Goal: Transaction & Acquisition: Purchase product/service

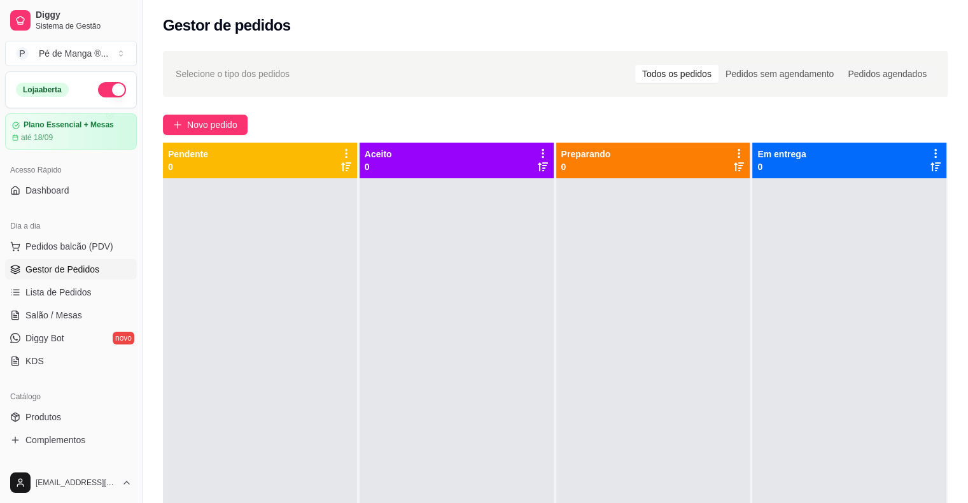
click at [92, 277] on link "Gestor de Pedidos" at bounding box center [71, 269] width 132 height 20
click at [92, 284] on link "Lista de Pedidos" at bounding box center [71, 292] width 132 height 20
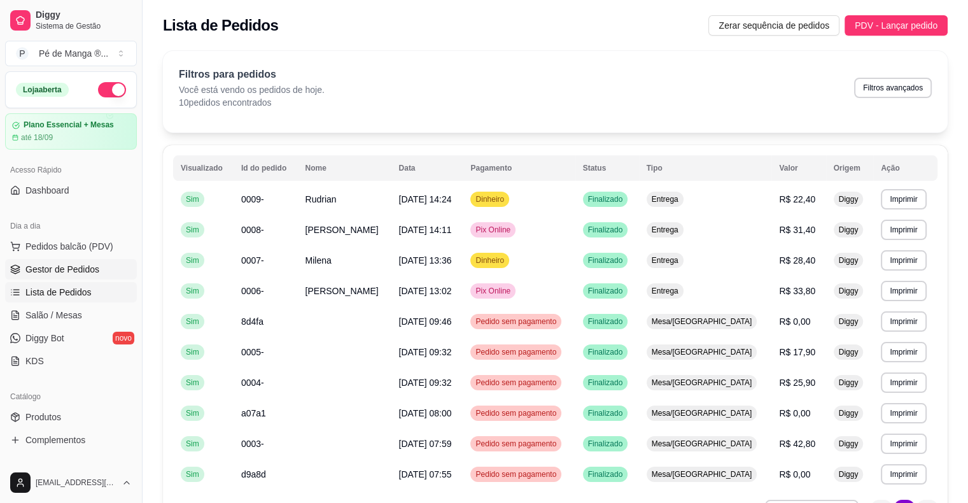
click at [60, 271] on span "Gestor de Pedidos" at bounding box center [62, 269] width 74 height 13
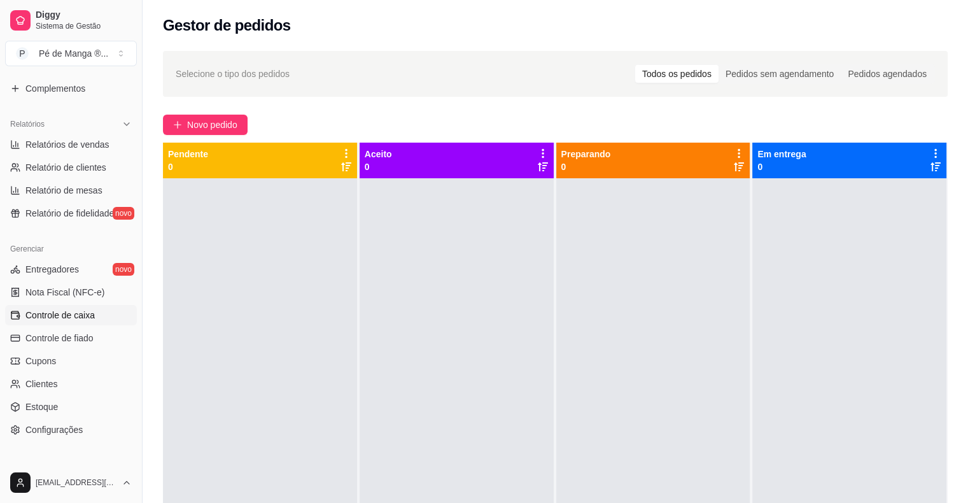
scroll to position [285, 0]
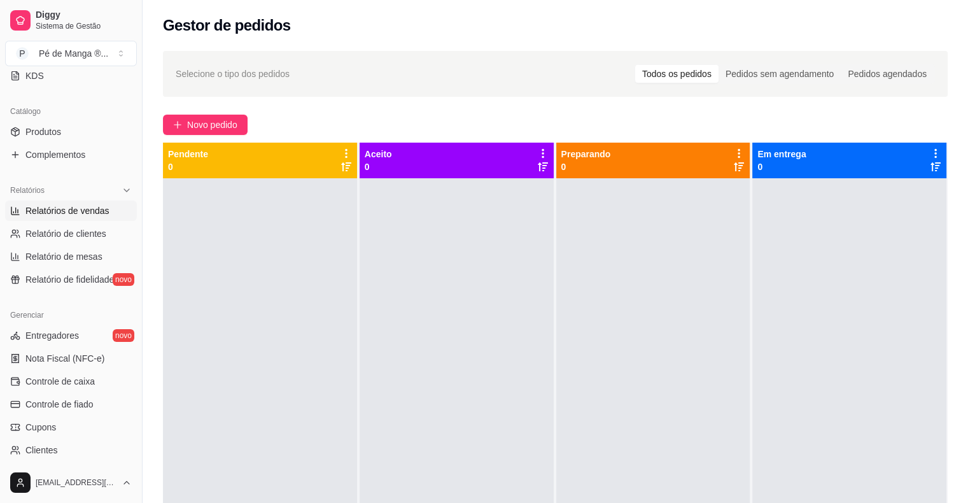
click at [60, 211] on span "Relatórios de vendas" at bounding box center [67, 210] width 84 height 13
select select "ALL"
select select "0"
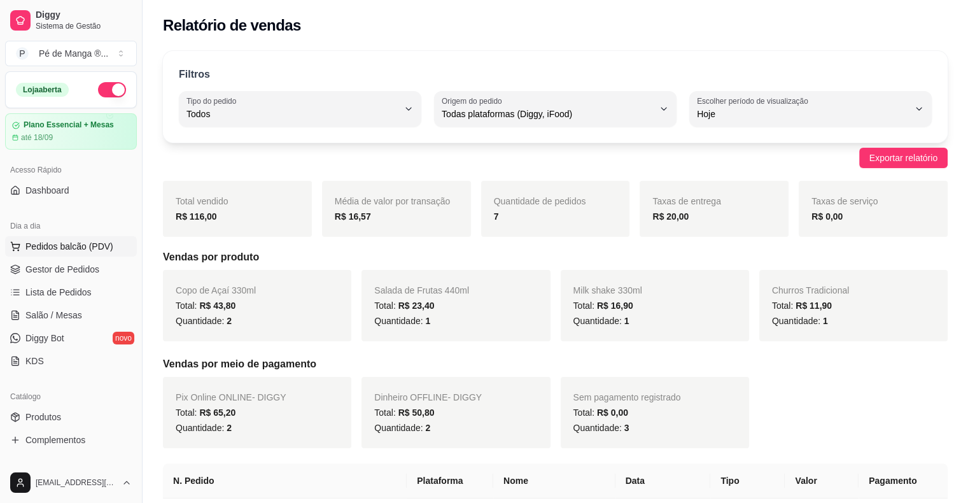
click at [70, 249] on span "Pedidos balcão (PDV)" at bounding box center [69, 246] width 88 height 13
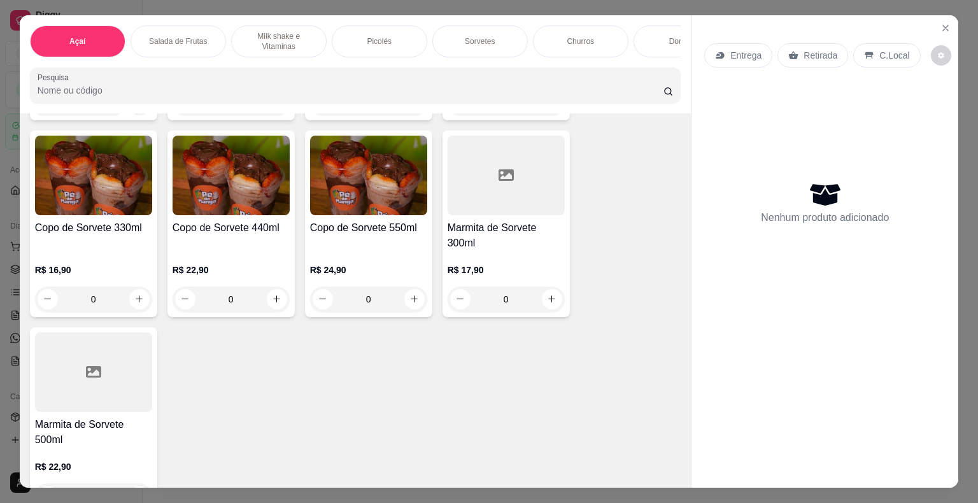
scroll to position [1146, 0]
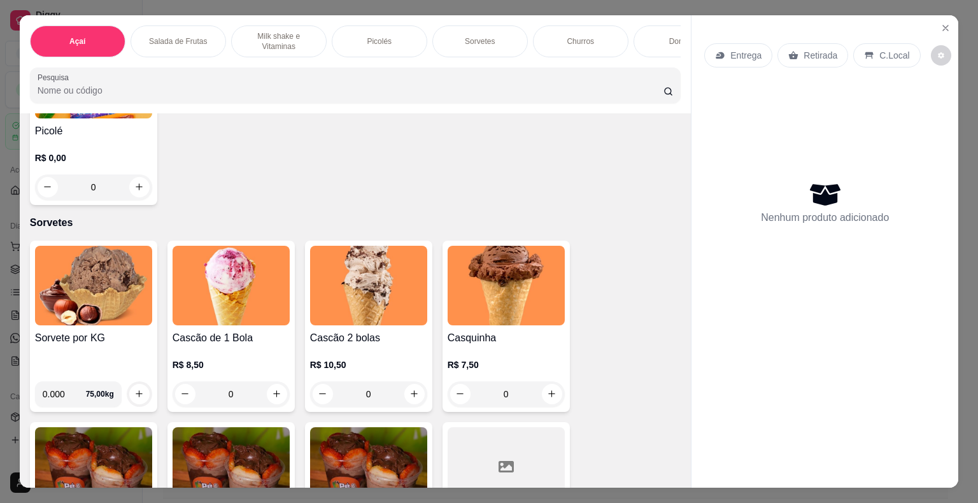
click at [408, 43] on div "Picolés" at bounding box center [379, 41] width 95 height 32
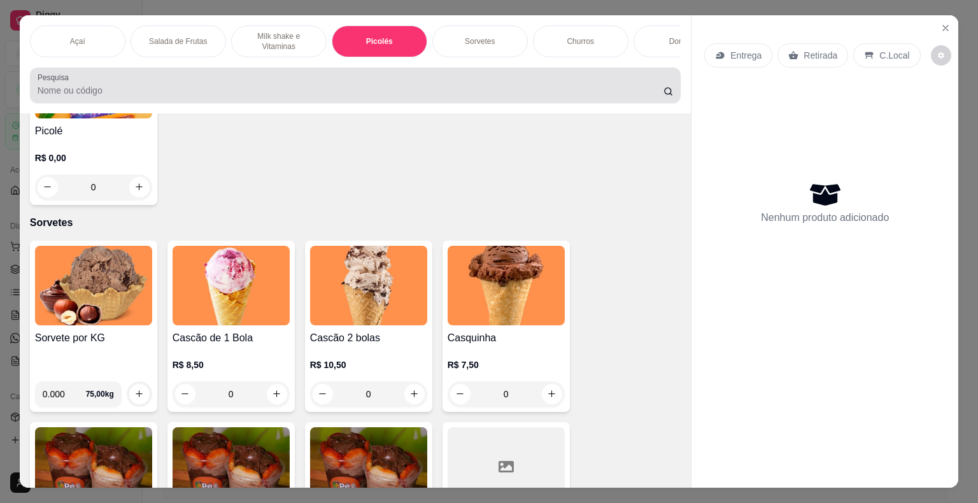
scroll to position [31, 0]
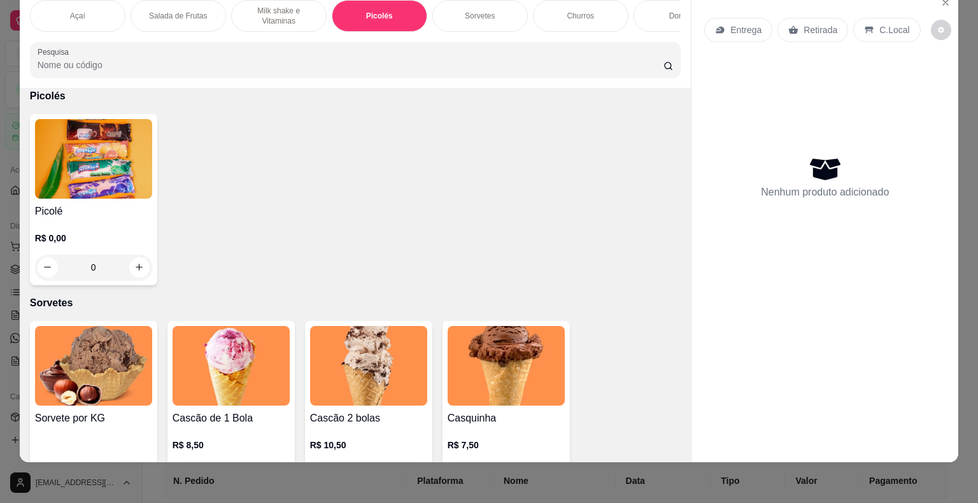
click at [137, 270] on div "0" at bounding box center [93, 267] width 117 height 25
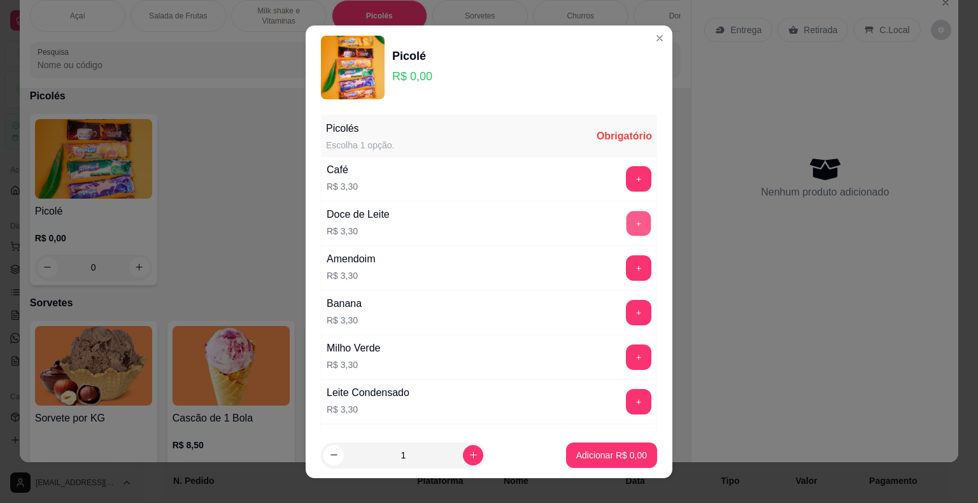
click at [626, 227] on button "+" at bounding box center [638, 223] width 25 height 25
click at [603, 465] on button "Adicionar R$ 3,30" at bounding box center [611, 454] width 91 height 25
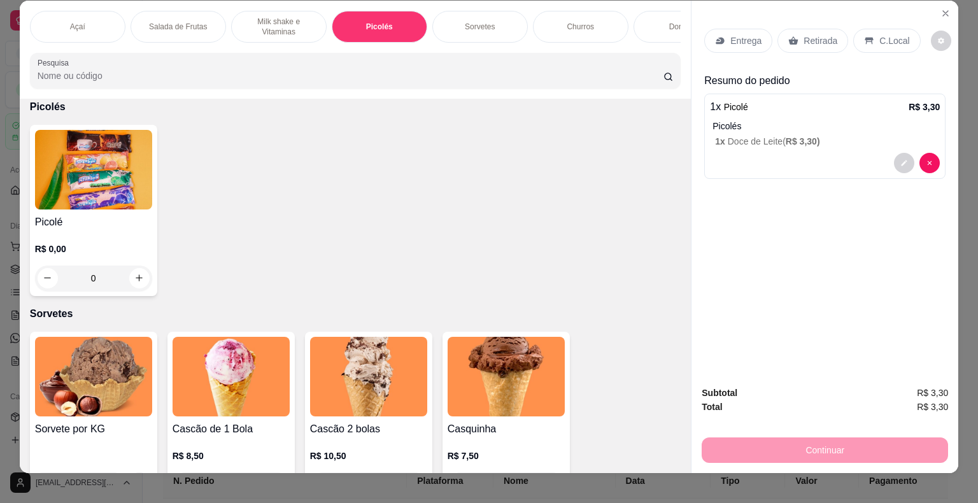
scroll to position [0, 0]
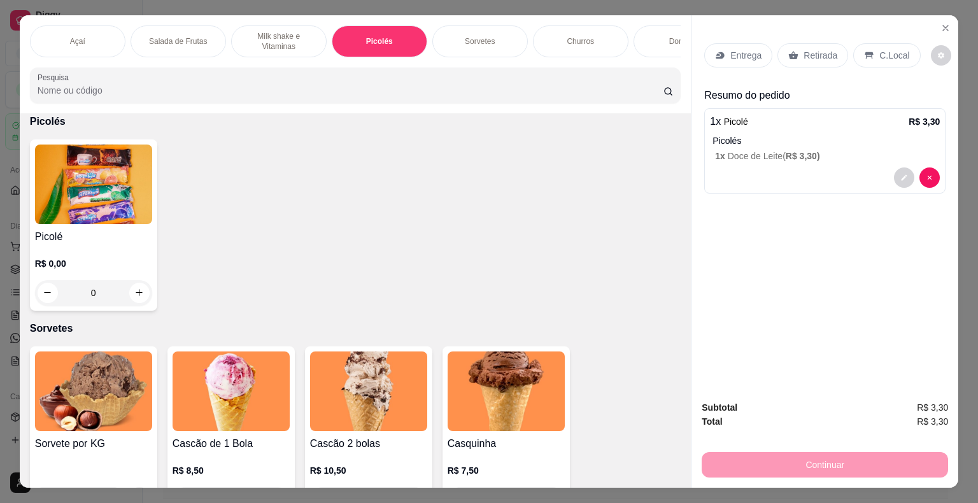
click at [815, 49] on p "Retirada" at bounding box center [820, 55] width 34 height 13
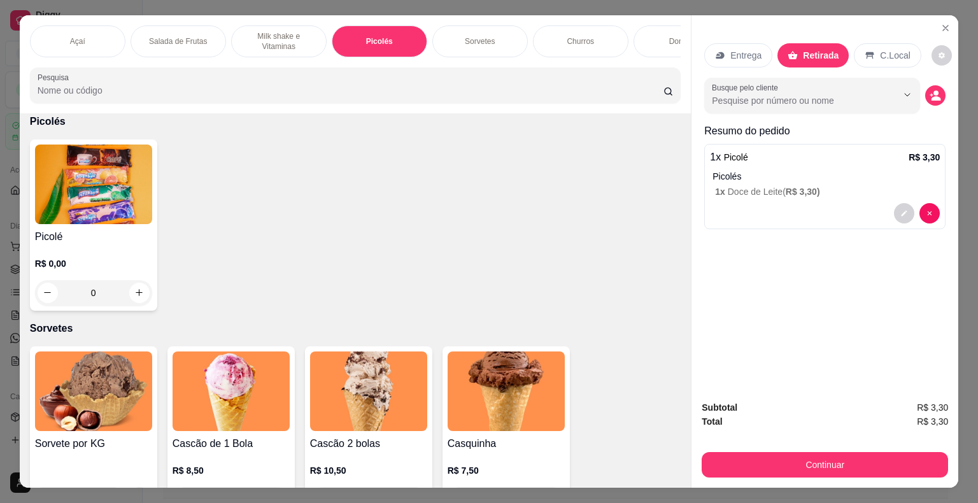
click at [887, 63] on div "Entrega Retirada C.Local" at bounding box center [824, 55] width 241 height 45
click at [886, 53] on p "C.Local" at bounding box center [895, 55] width 30 height 13
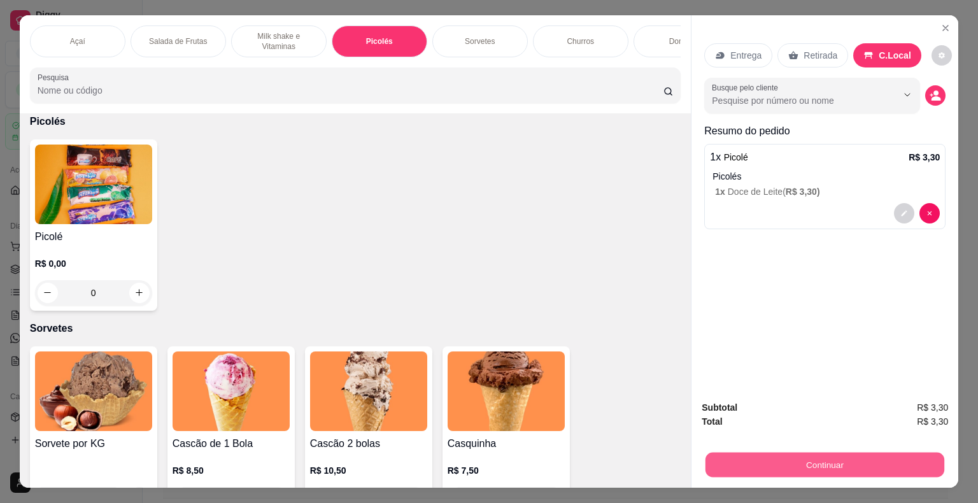
click at [820, 452] on button "Continuar" at bounding box center [824, 464] width 239 height 25
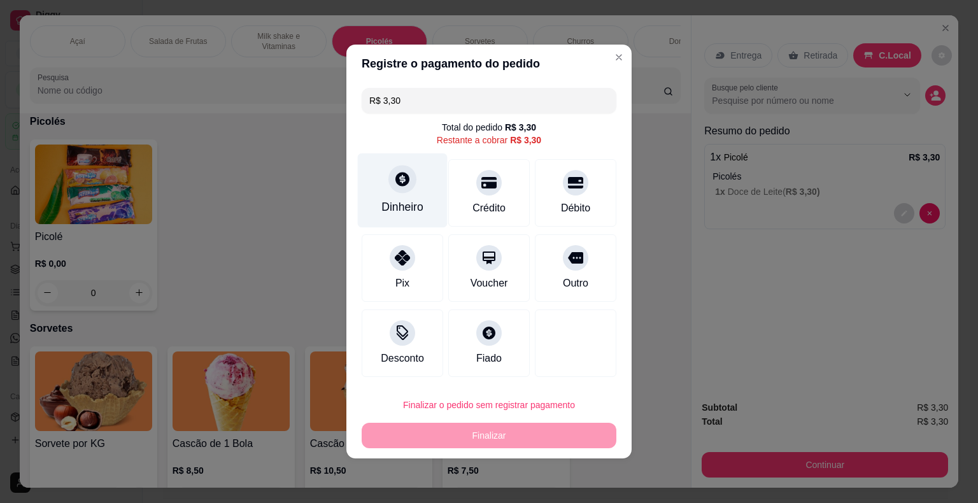
click at [403, 188] on div at bounding box center [402, 179] width 28 height 28
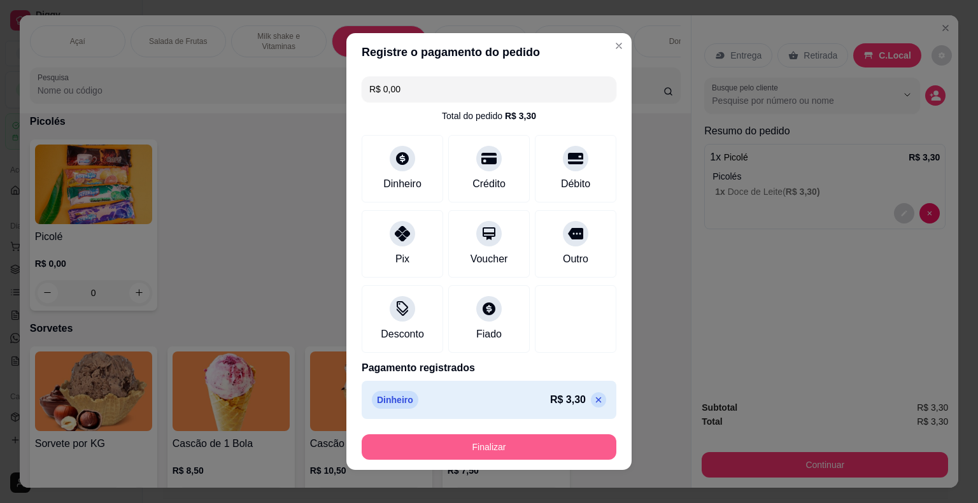
scroll to position [7, 0]
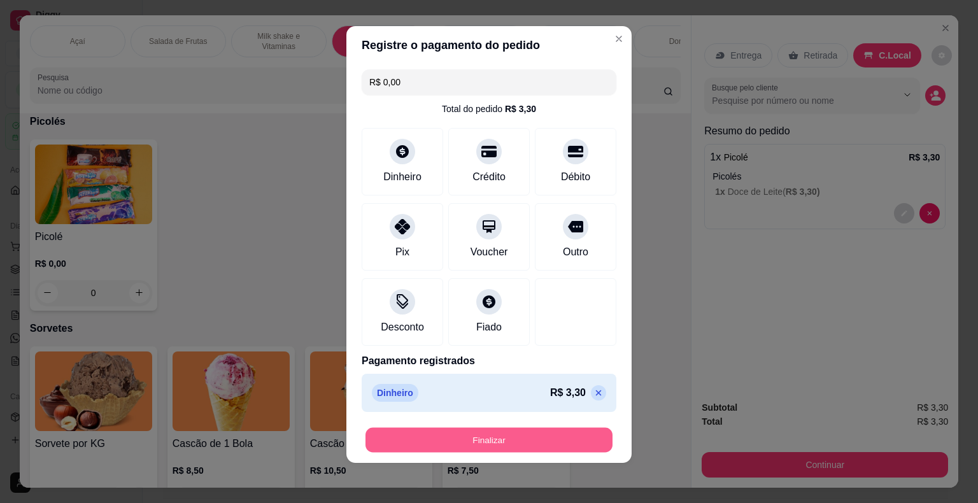
click at [489, 447] on button "Finalizar" at bounding box center [488, 440] width 247 height 25
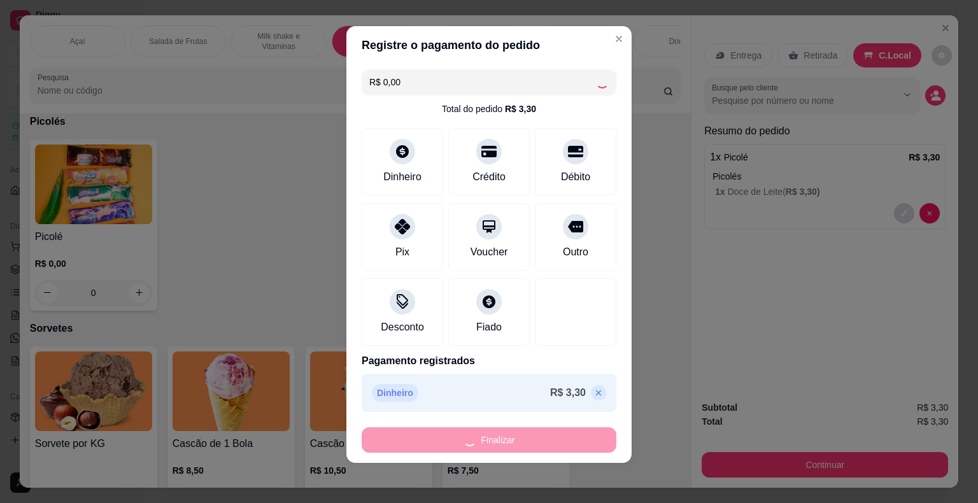
type input "-R$ 3,30"
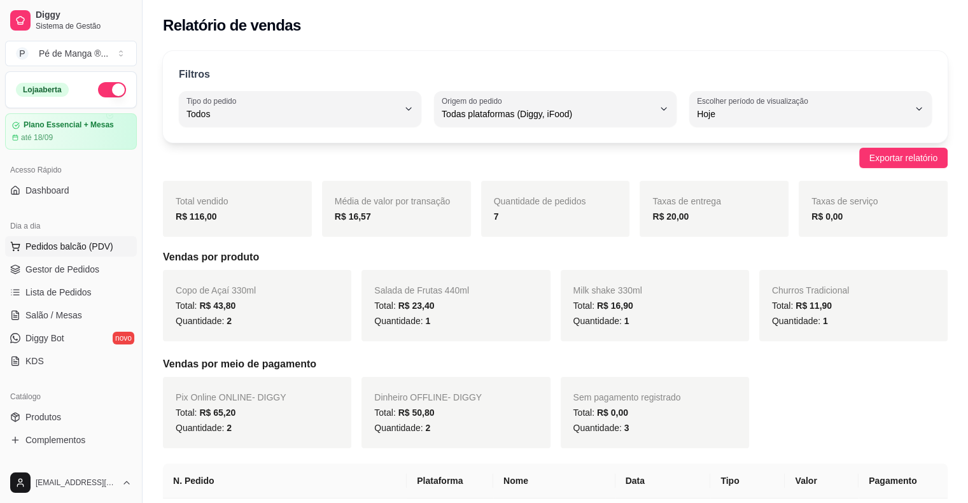
click at [83, 247] on span "Pedidos balcão (PDV)" at bounding box center [69, 246] width 88 height 13
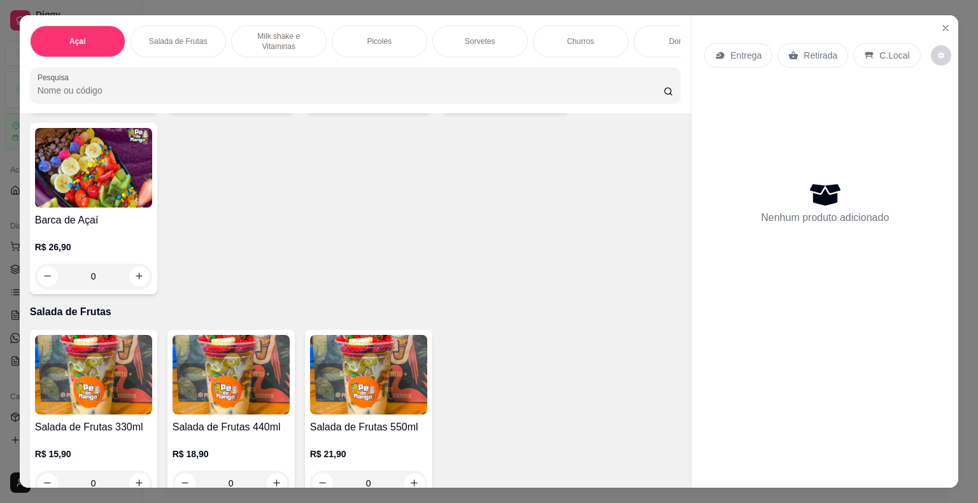
click at [404, 29] on div "Picolés" at bounding box center [379, 41] width 95 height 32
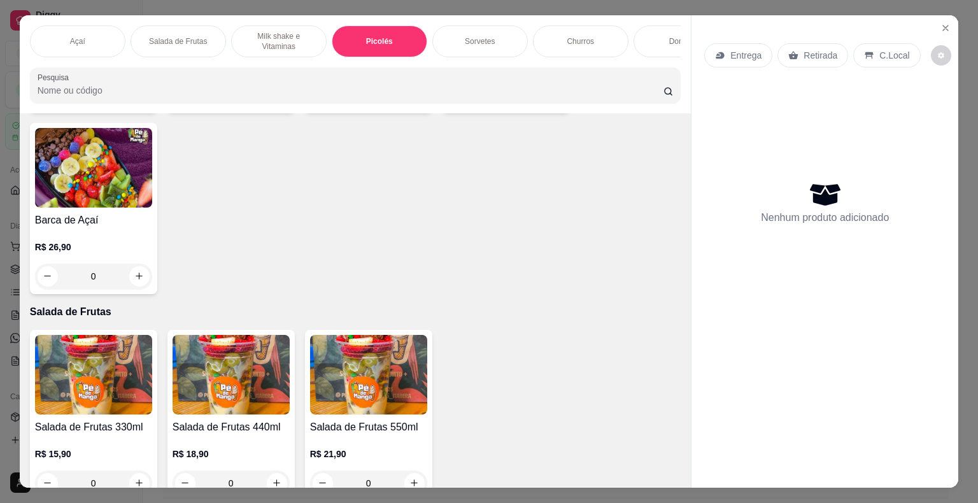
scroll to position [31, 0]
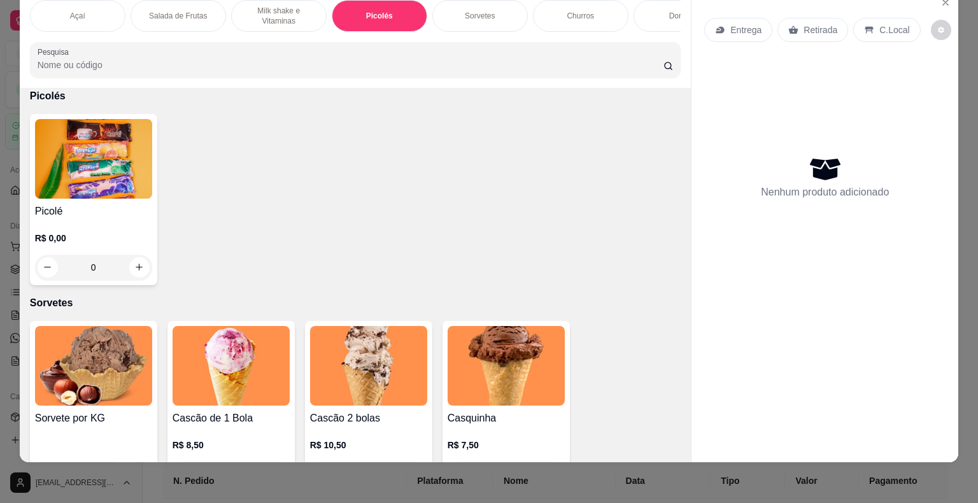
click at [111, 220] on div "R$ 0,00 0" at bounding box center [93, 249] width 117 height 61
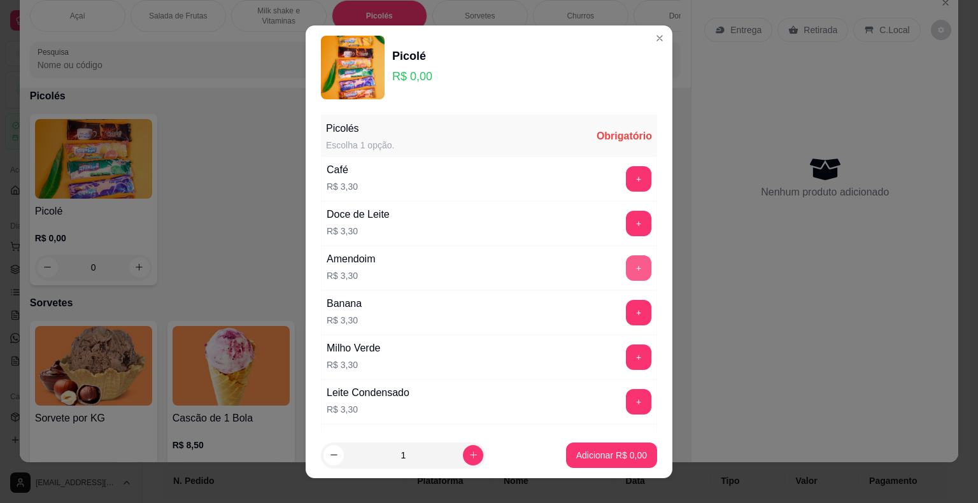
click at [626, 265] on button "+" at bounding box center [638, 267] width 25 height 25
click at [605, 451] on p "Adicionar R$ 3,30" at bounding box center [611, 455] width 69 height 12
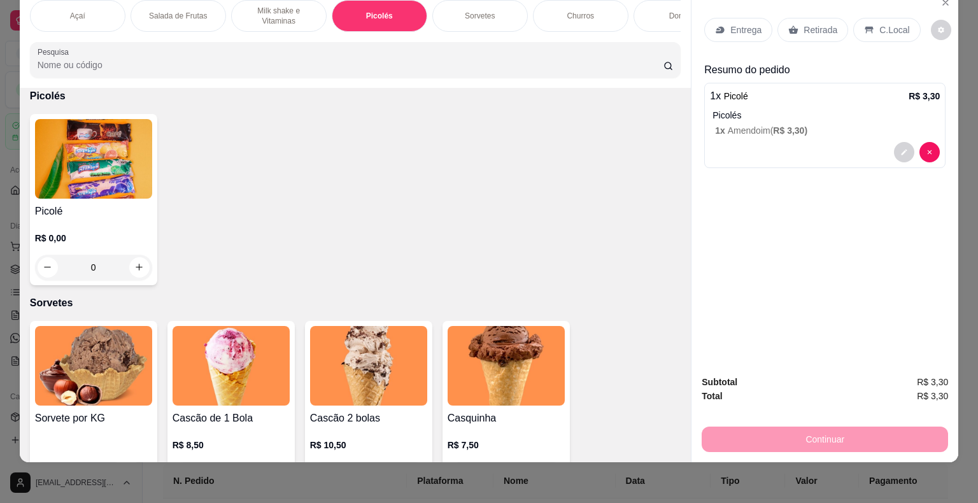
click at [888, 24] on p "C.Local" at bounding box center [894, 30] width 30 height 13
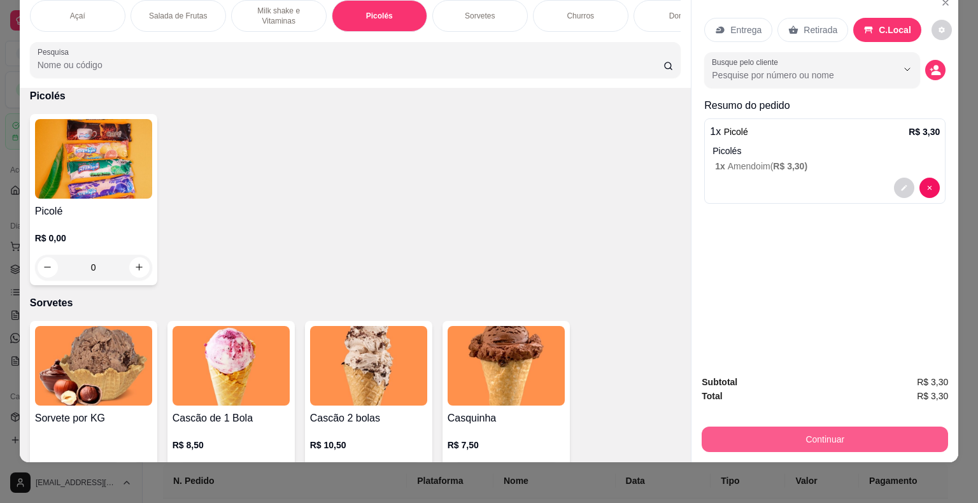
click at [831, 430] on button "Continuar" at bounding box center [824, 438] width 246 height 25
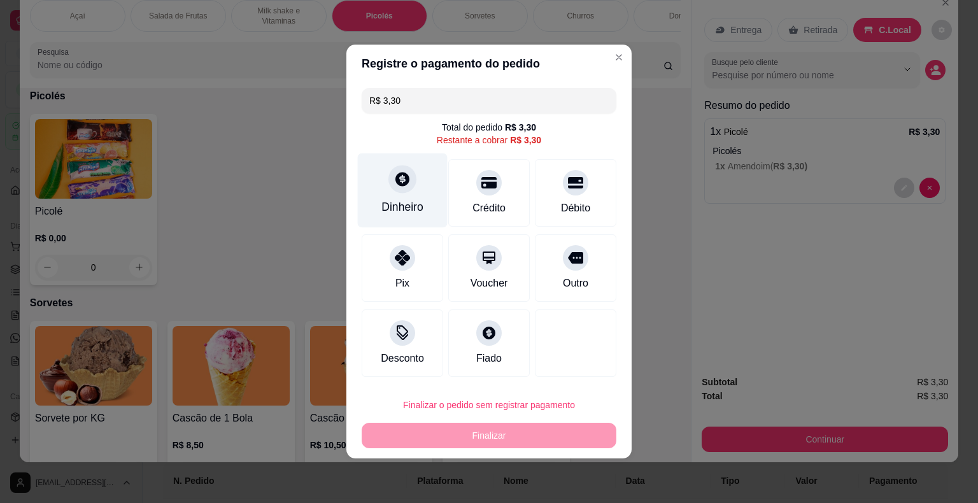
click at [399, 197] on div "Dinheiro" at bounding box center [403, 190] width 90 height 74
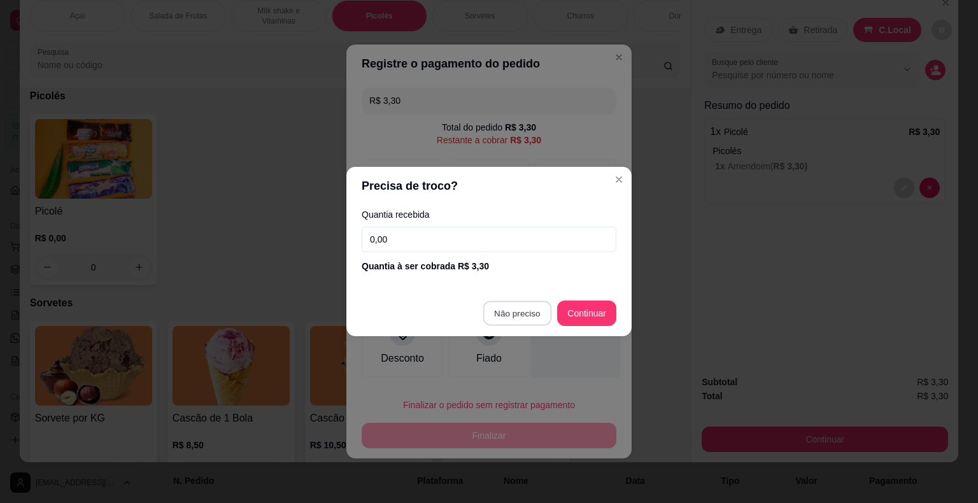
type input "R$ 0,00"
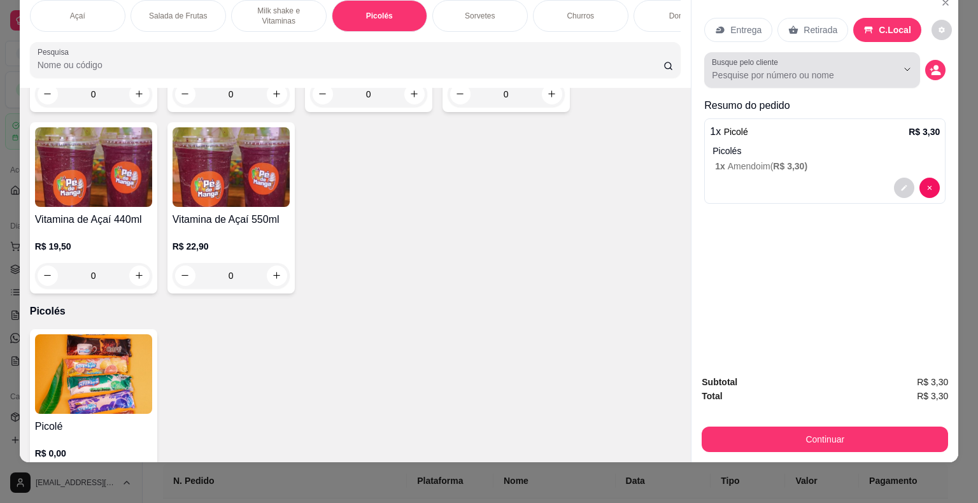
scroll to position [785, 0]
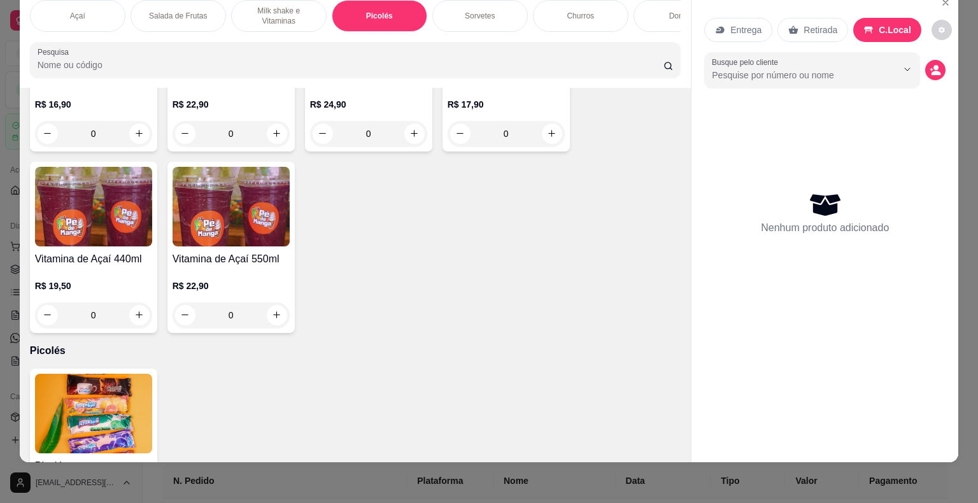
click at [519, 463] on div "Açaí Salada de Frutas Milk shake e Vitaminas Picolés Sorvetes Churros Donuts Po…" at bounding box center [489, 251] width 978 height 503
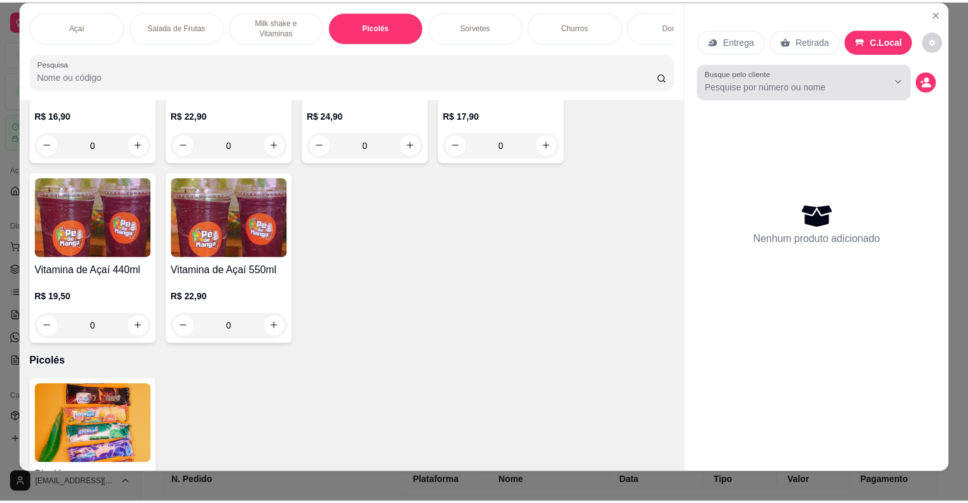
scroll to position [0, 0]
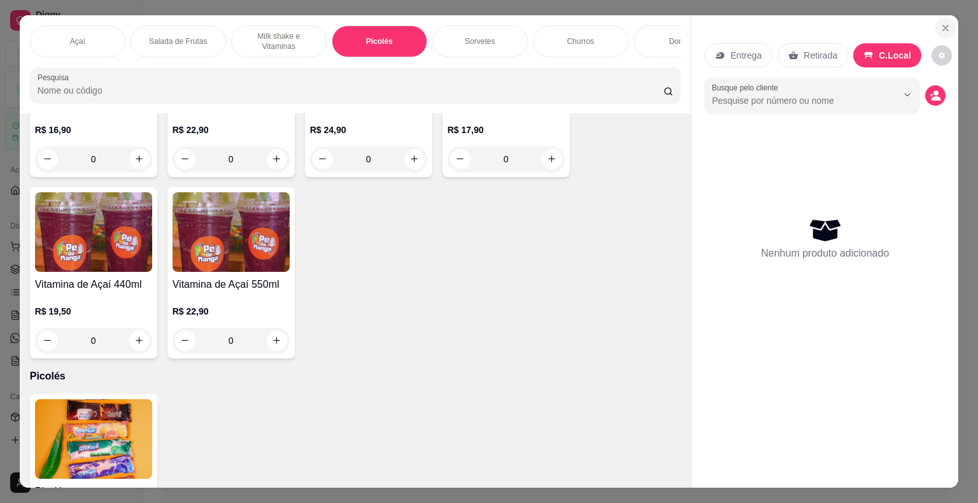
click at [942, 23] on icon "Close" at bounding box center [945, 28] width 10 height 10
